Goal: Find contact information: Find contact information

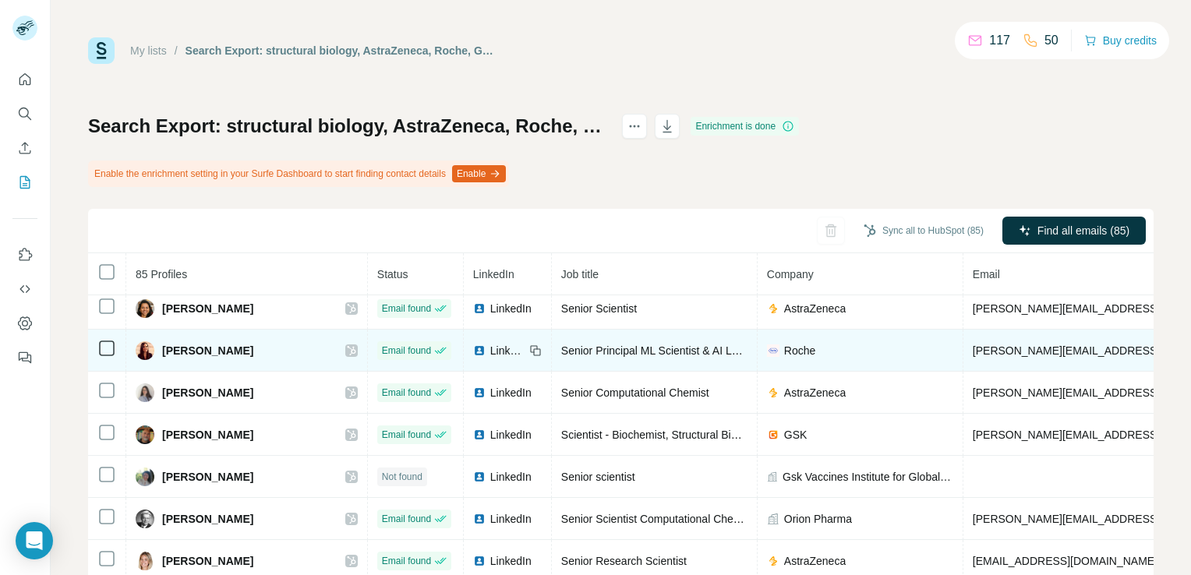
scroll to position [538, 0]
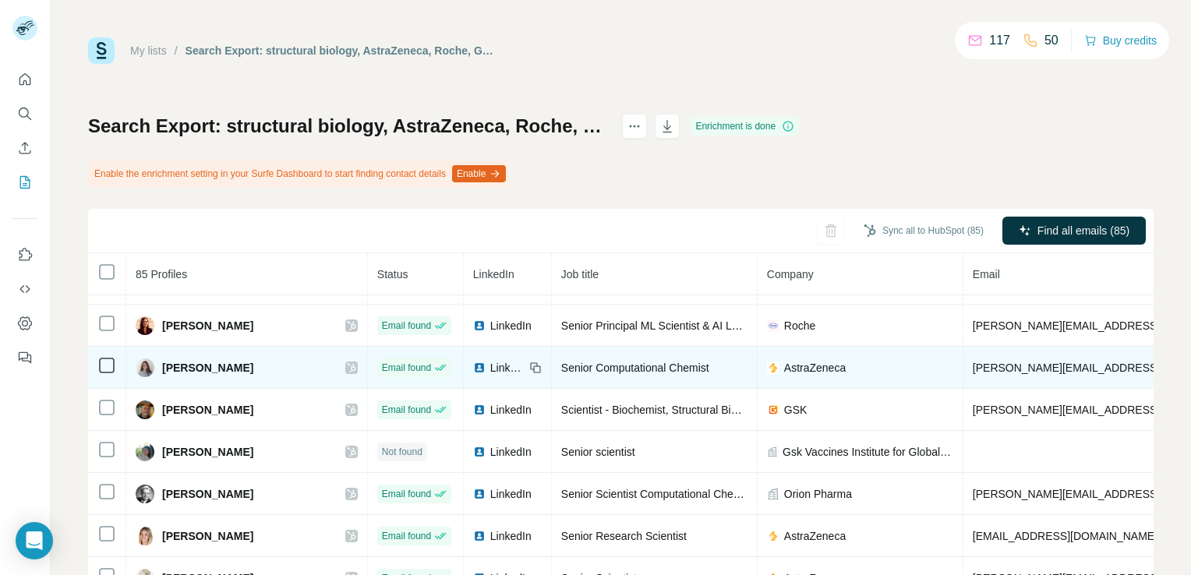
click at [347, 363] on icon at bounding box center [351, 368] width 9 height 12
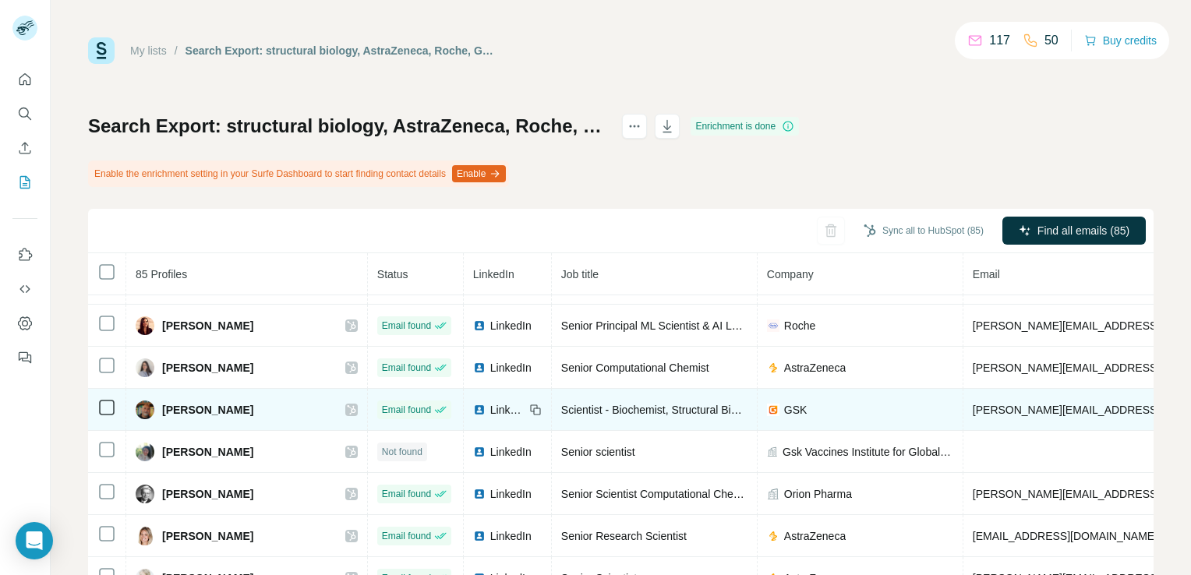
click at [327, 404] on td "[PERSON_NAME]" at bounding box center [247, 410] width 242 height 42
click at [347, 405] on icon at bounding box center [351, 409] width 9 height 9
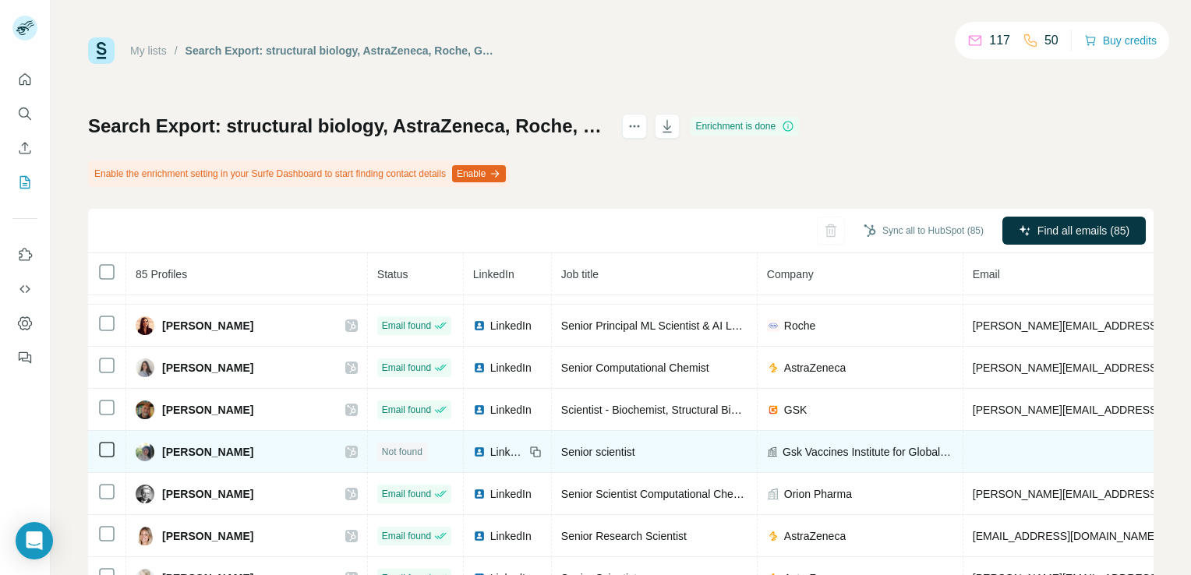
click at [347, 447] on icon at bounding box center [351, 451] width 9 height 9
click at [490, 446] on span "LinkedIn" at bounding box center [507, 452] width 34 height 16
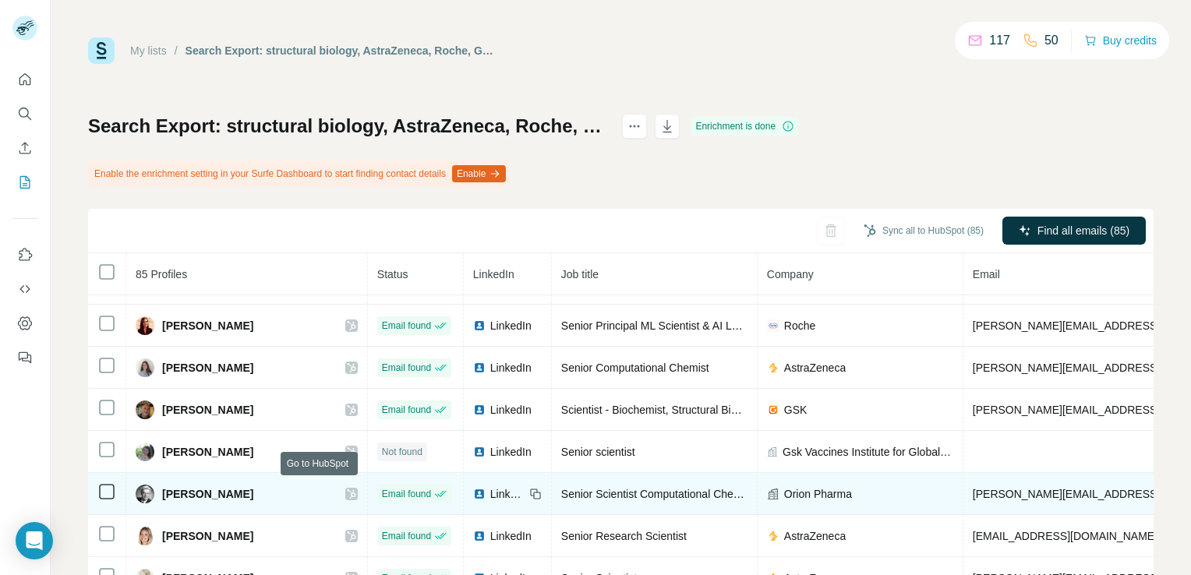
click at [347, 489] on icon at bounding box center [351, 493] width 9 height 9
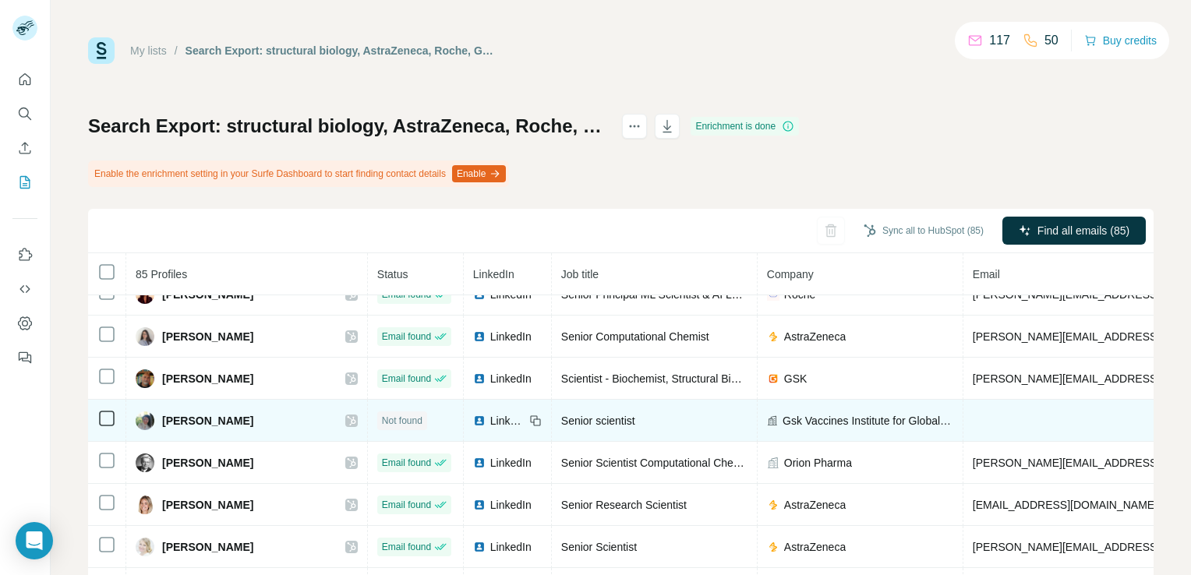
scroll to position [616, 0]
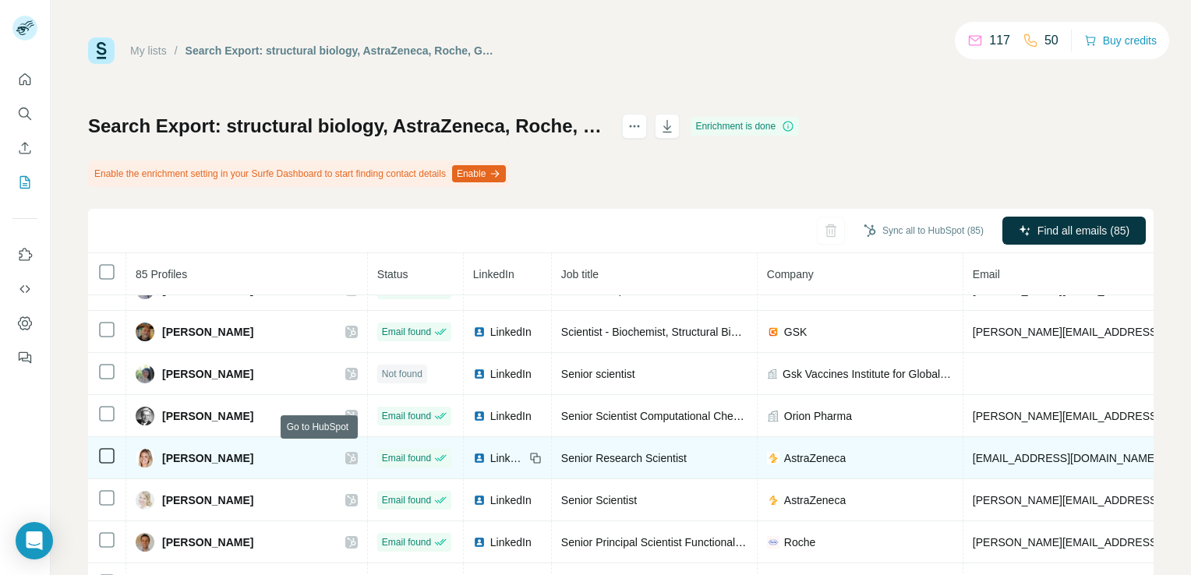
click at [347, 454] on icon at bounding box center [351, 458] width 9 height 12
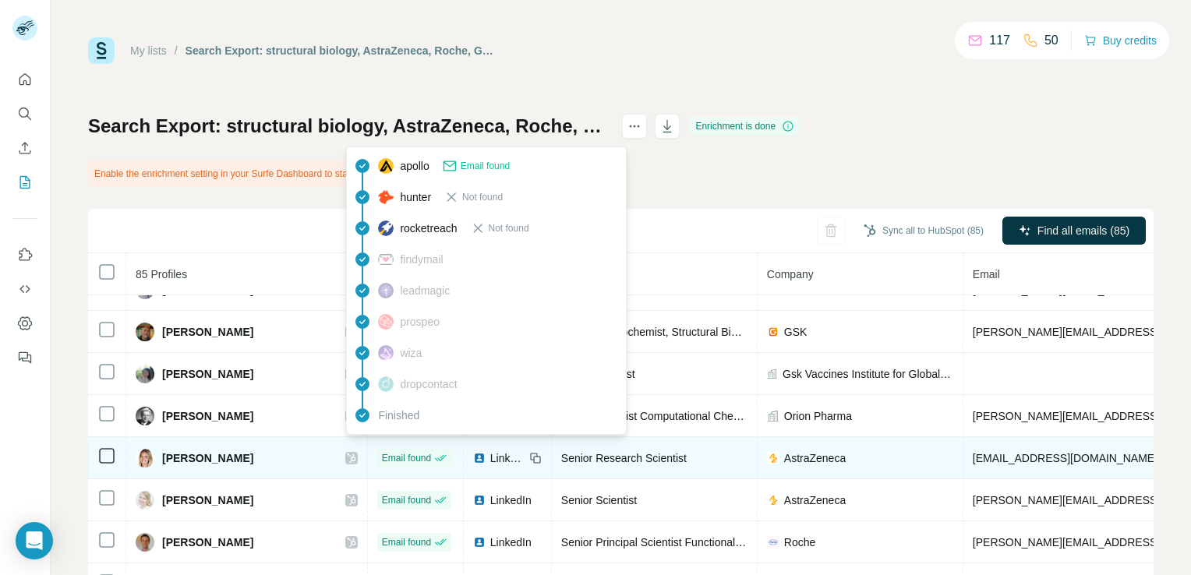
scroll to position [693, 0]
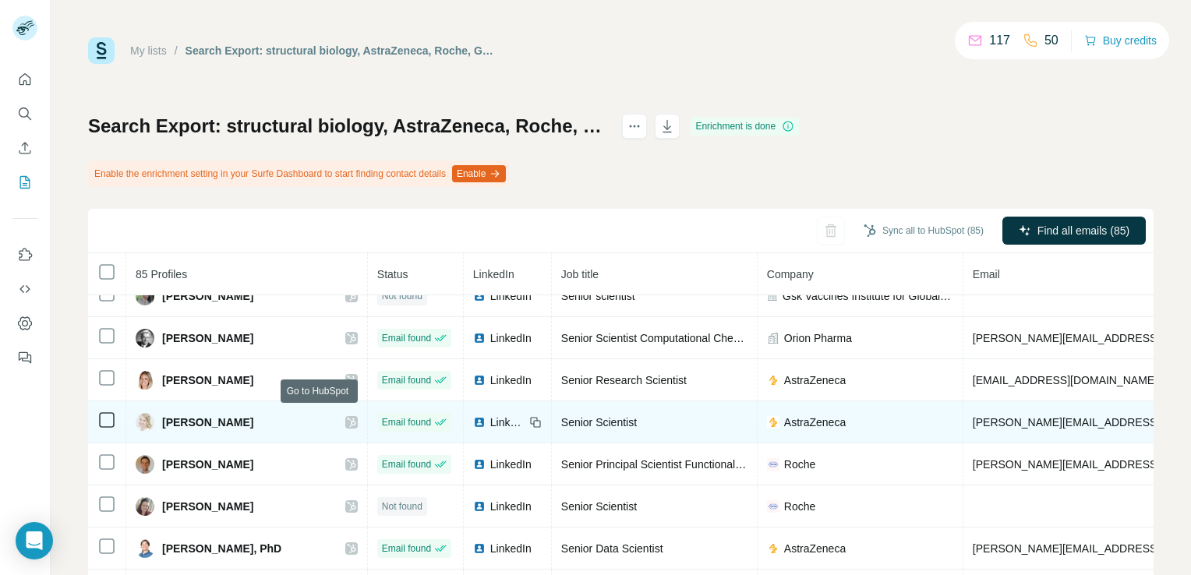
click at [347, 418] on icon at bounding box center [351, 422] width 9 height 9
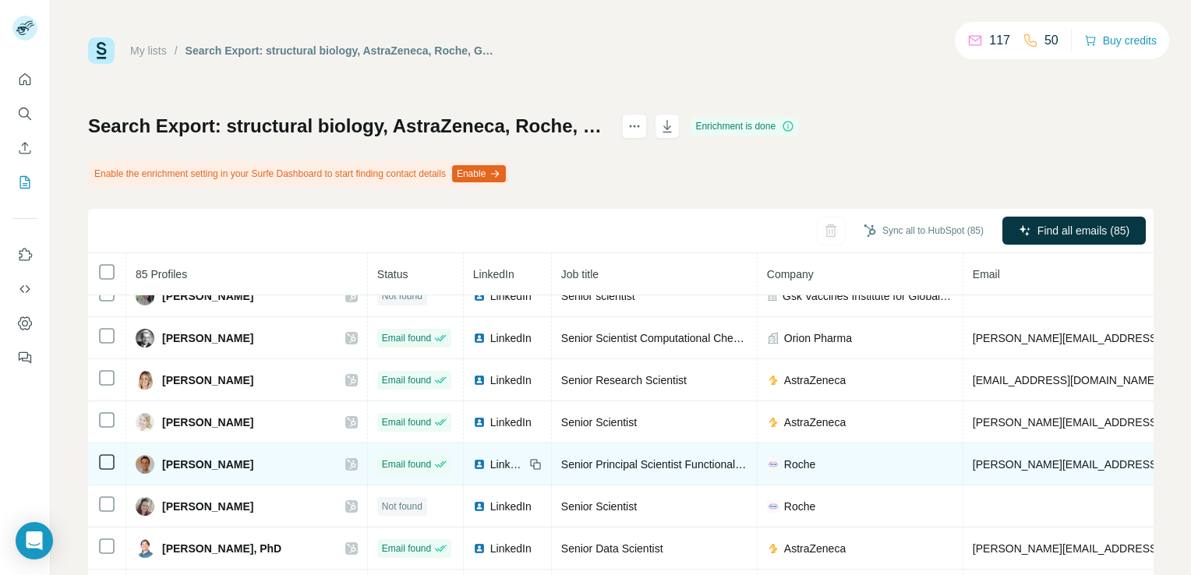
click at [347, 458] on icon at bounding box center [351, 464] width 9 height 12
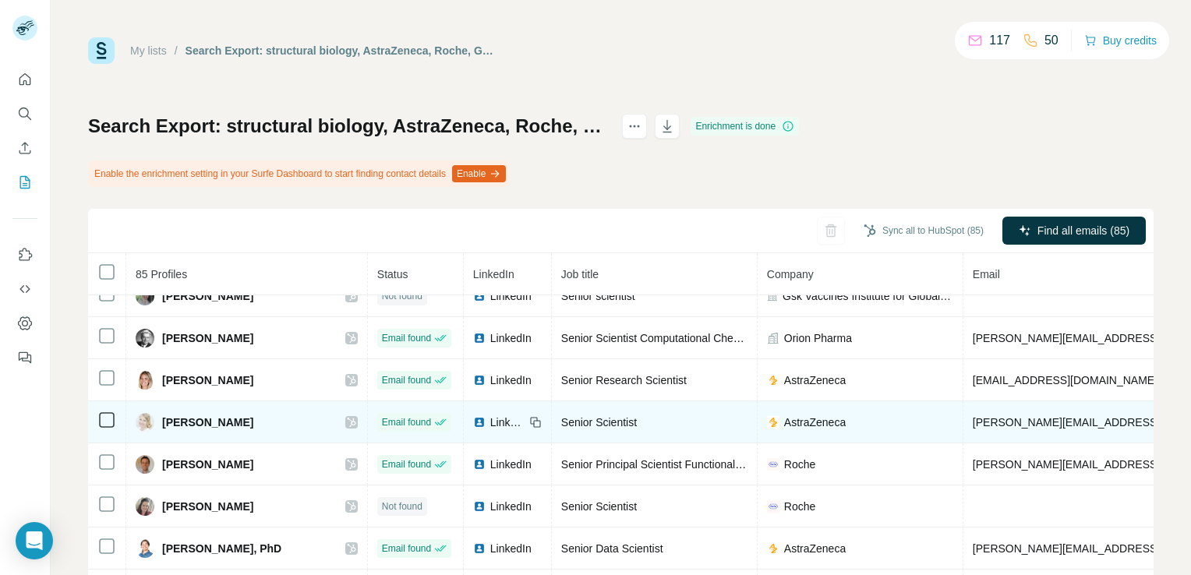
scroll to position [771, 0]
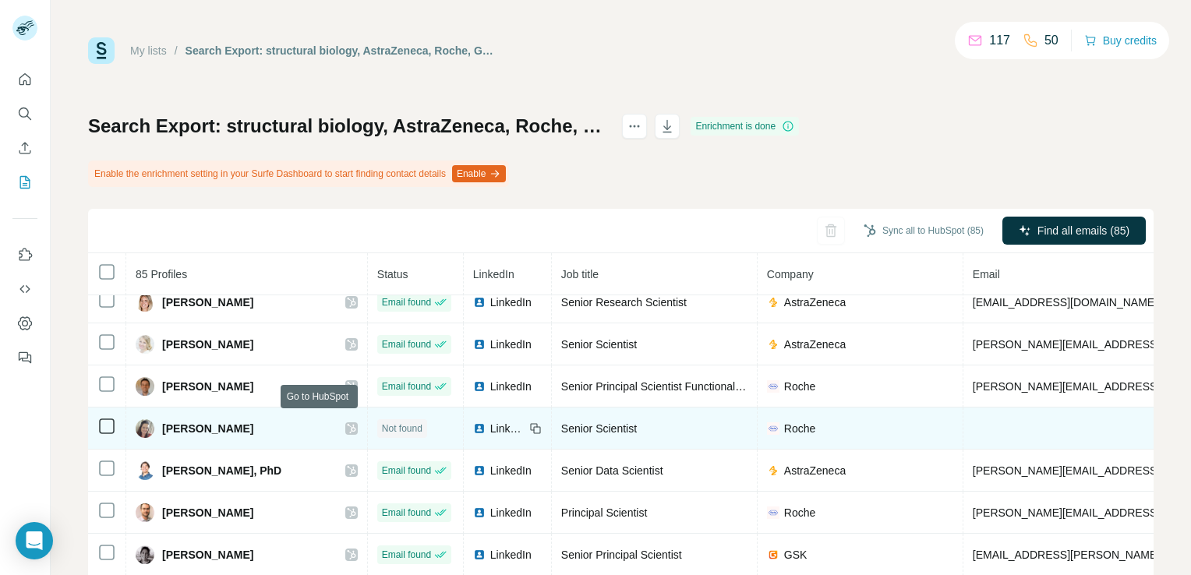
click at [347, 425] on icon at bounding box center [351, 428] width 9 height 12
click at [473, 422] on div "LinkedIn" at bounding box center [498, 429] width 51 height 16
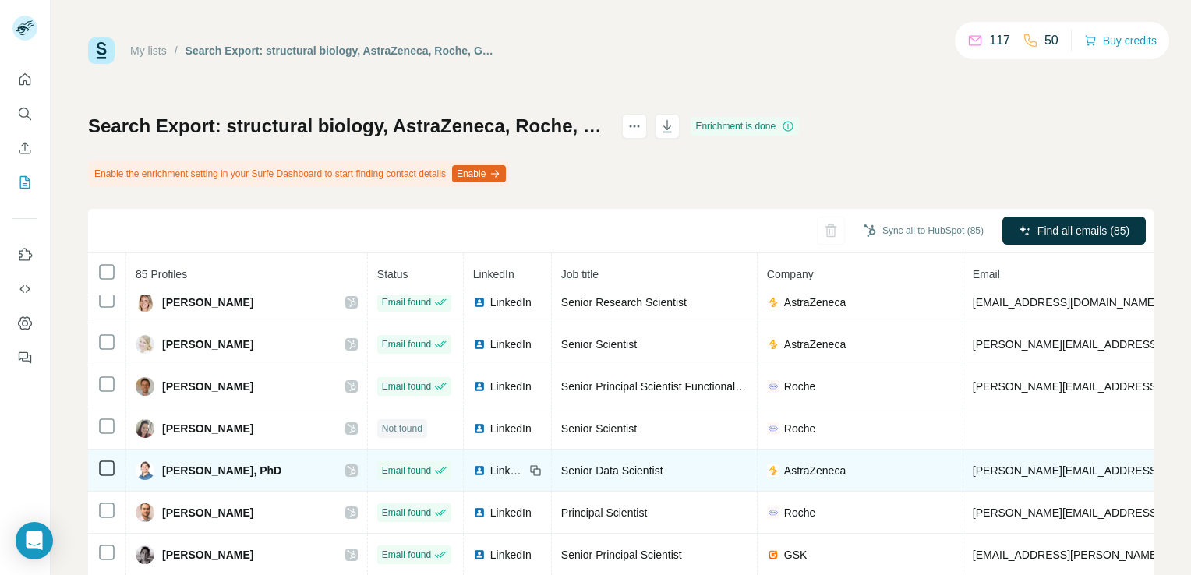
scroll to position [849, 0]
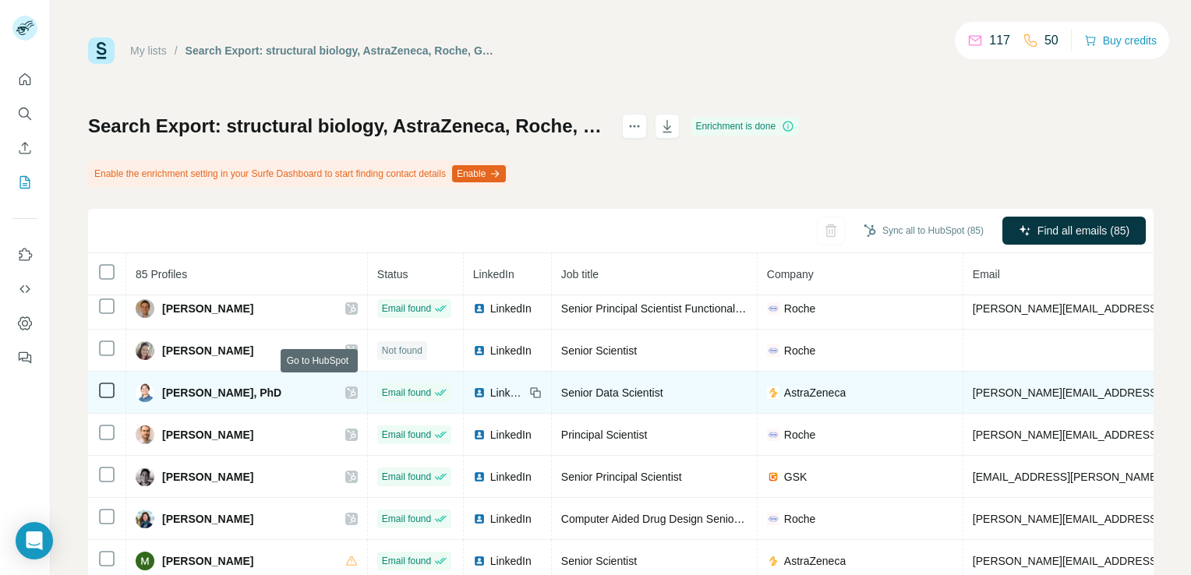
click at [347, 388] on icon at bounding box center [351, 392] width 9 height 9
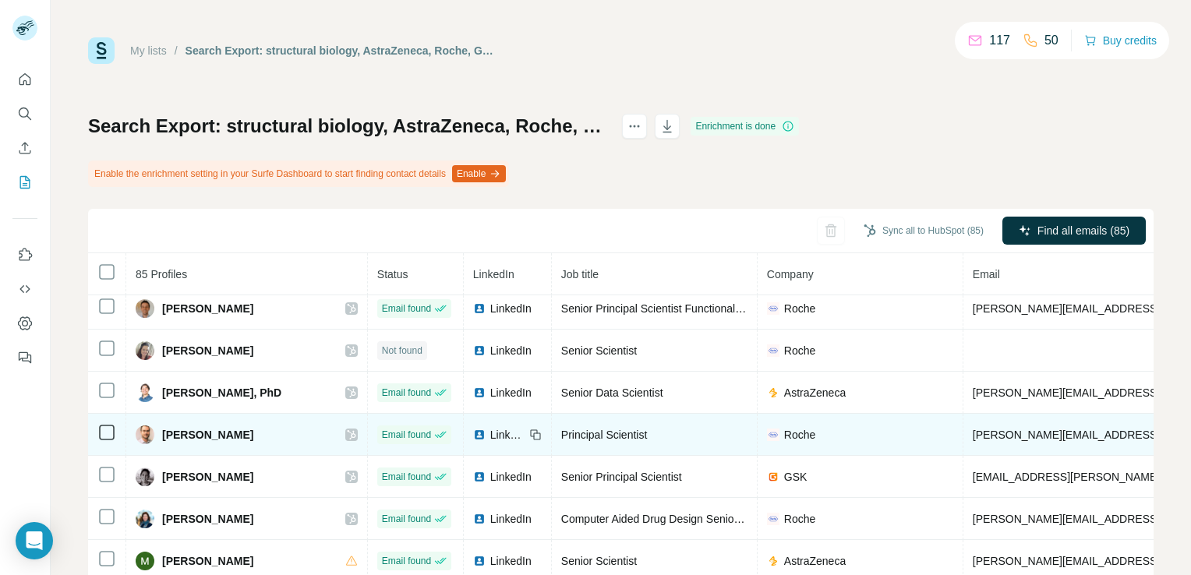
click at [347, 429] on icon at bounding box center [351, 435] width 9 height 12
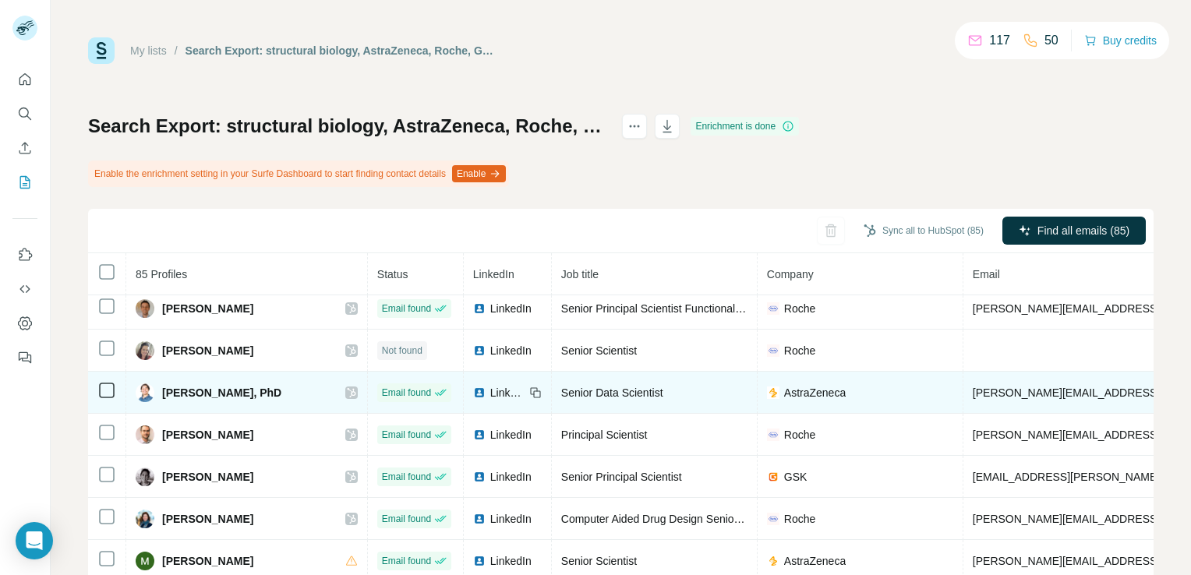
scroll to position [891, 0]
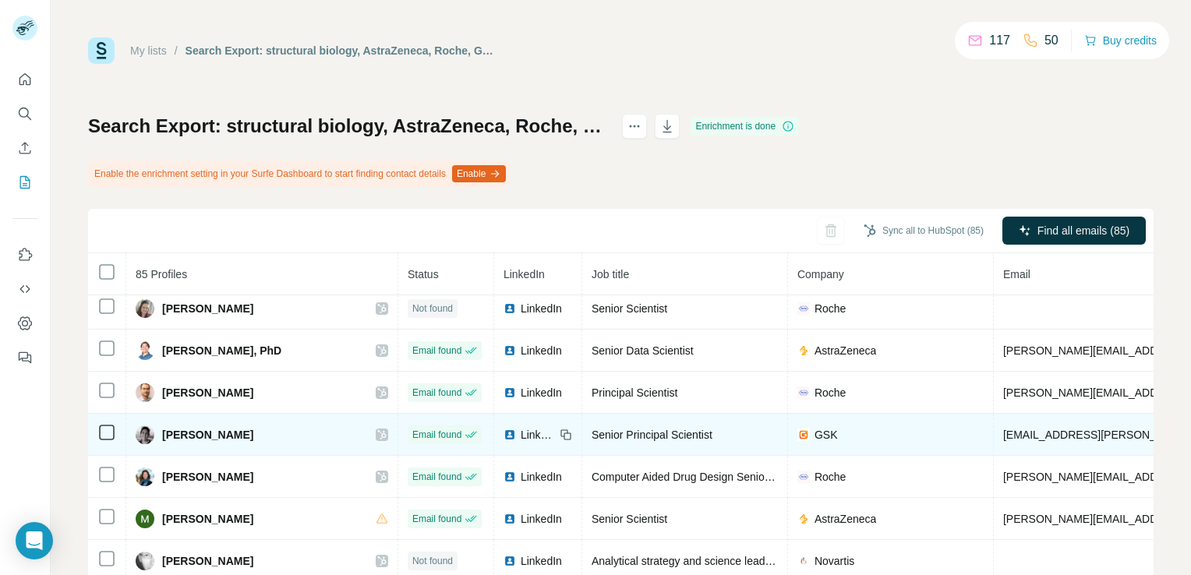
click at [377, 429] on icon at bounding box center [381, 435] width 9 height 12
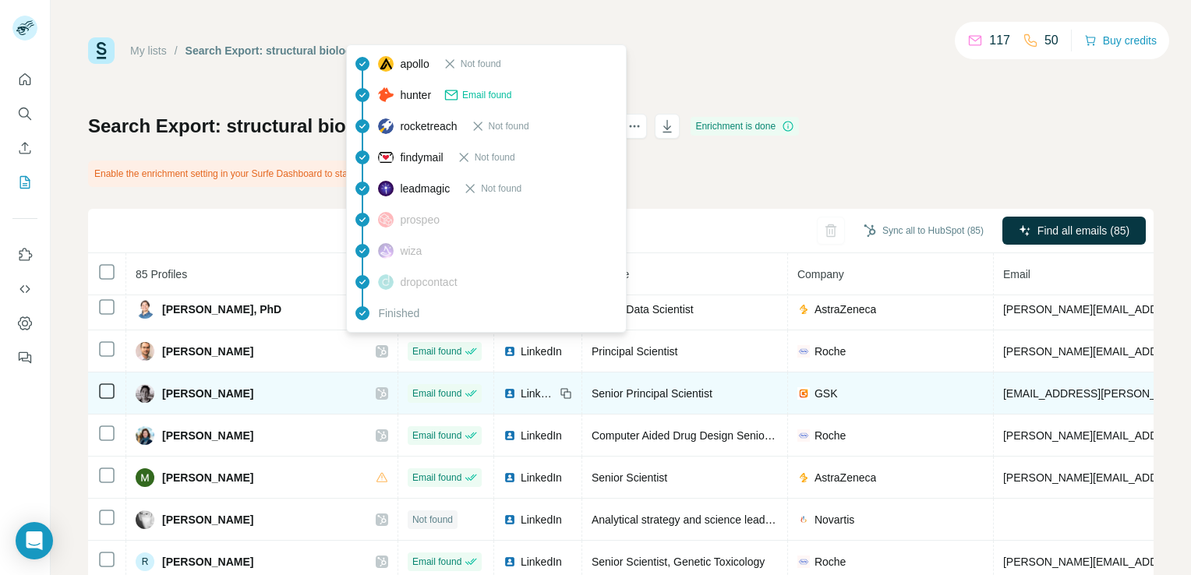
scroll to position [969, 0]
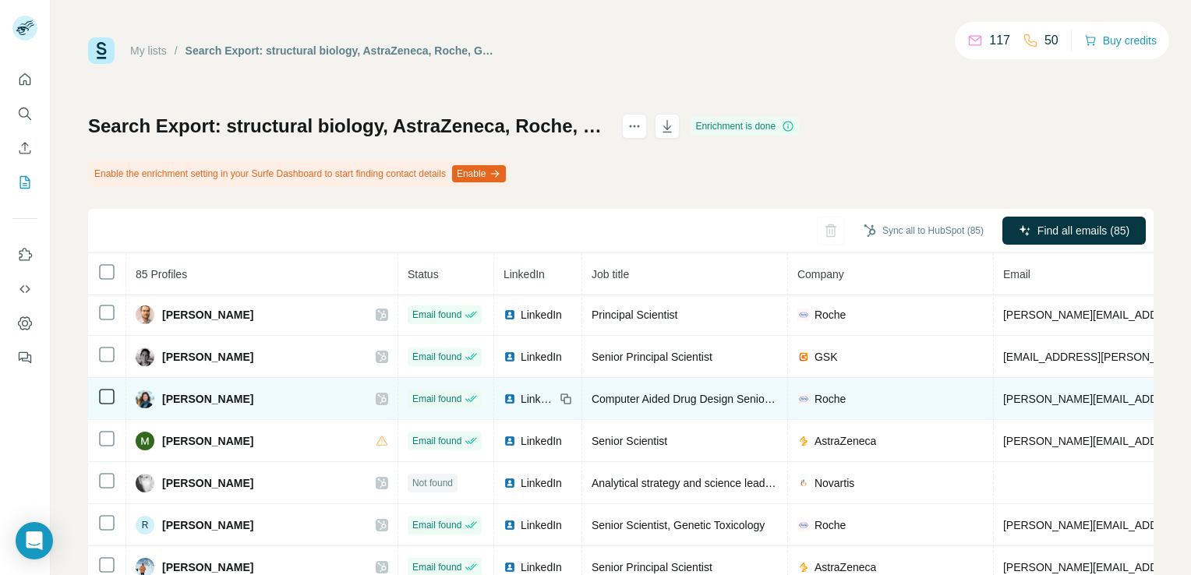
click at [377, 394] on icon at bounding box center [381, 398] width 9 height 9
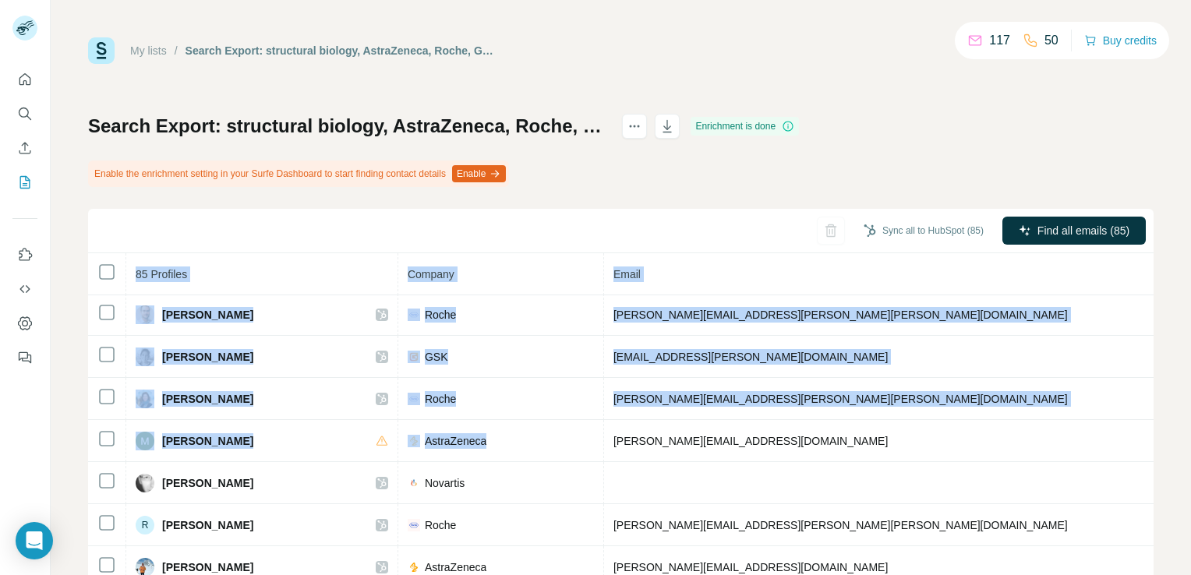
scroll to position [969, 391]
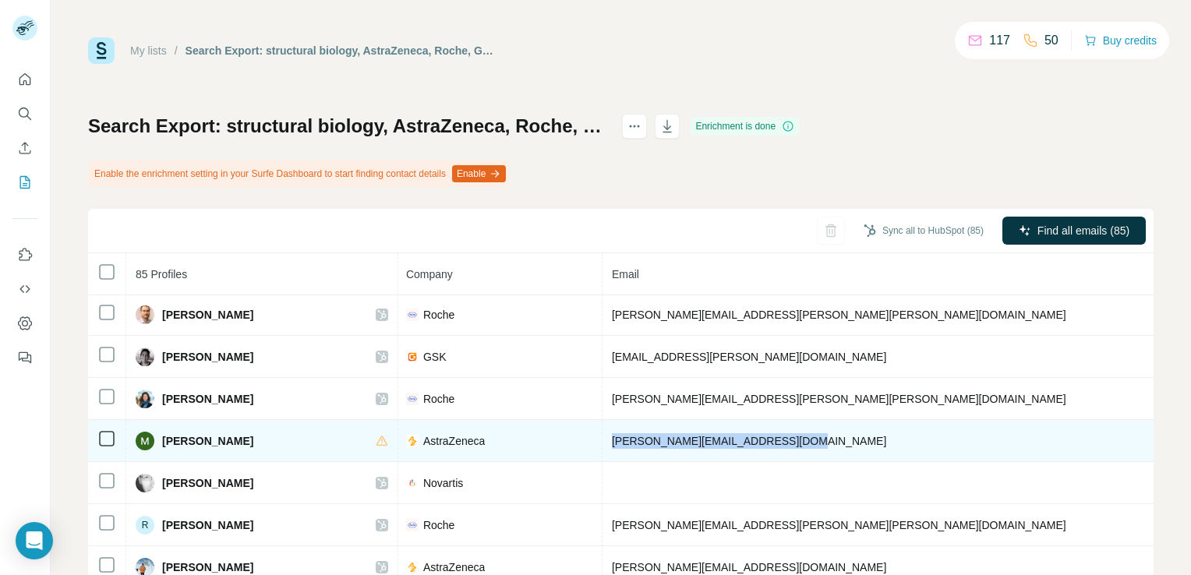
drag, startPoint x: 939, startPoint y: 430, endPoint x: 745, endPoint y: 427, distance: 194.0
click at [745, 427] on td "[PERSON_NAME][EMAIL_ADDRESS][DOMAIN_NAME]" at bounding box center [882, 441] width 561 height 42
copy span "[PERSON_NAME][EMAIL_ADDRESS][DOMAIN_NAME]"
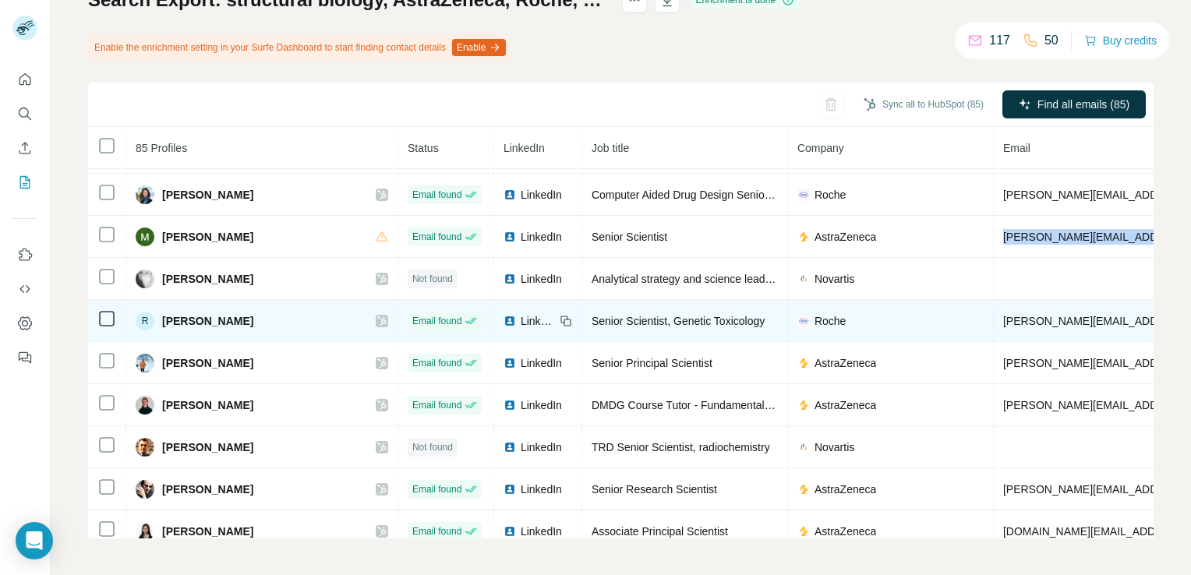
scroll to position [969, 0]
